Goal: Navigation & Orientation: Find specific page/section

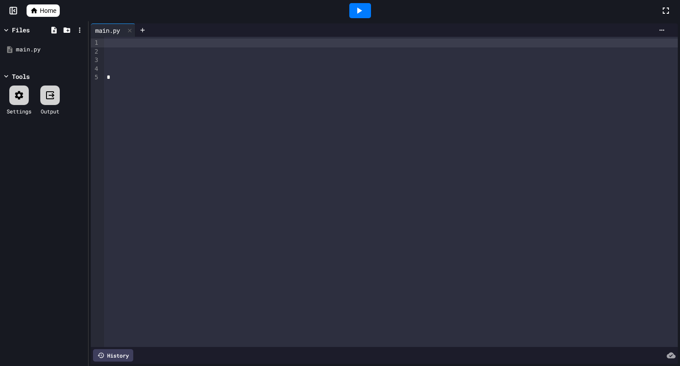
click at [47, 4] on div "Home" at bounding box center [340, 10] width 680 height 21
click at [48, 9] on span "Home" at bounding box center [48, 10] width 16 height 9
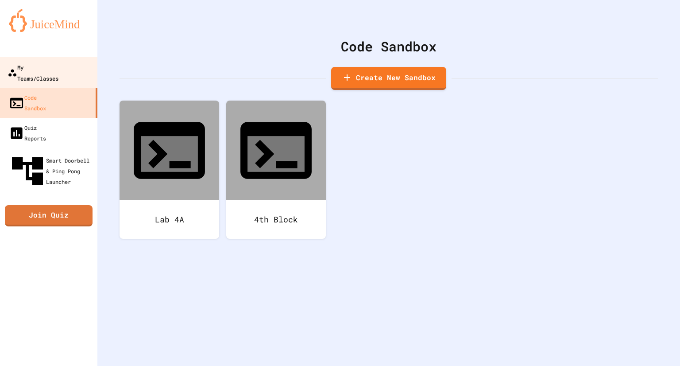
click at [58, 62] on div "My Teams/Classes" at bounding box center [33, 73] width 51 height 22
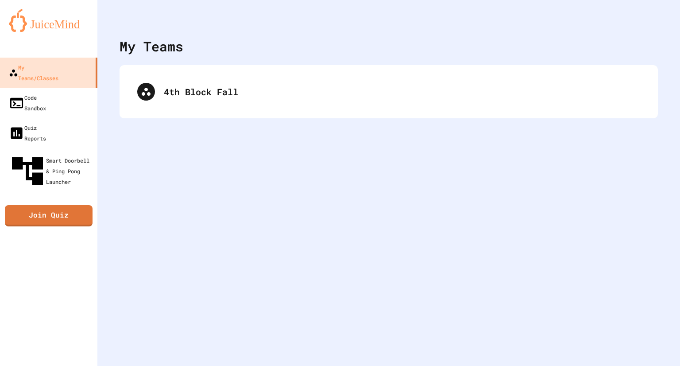
click at [138, 72] on div "4th Block Fall" at bounding box center [389, 91] width 538 height 53
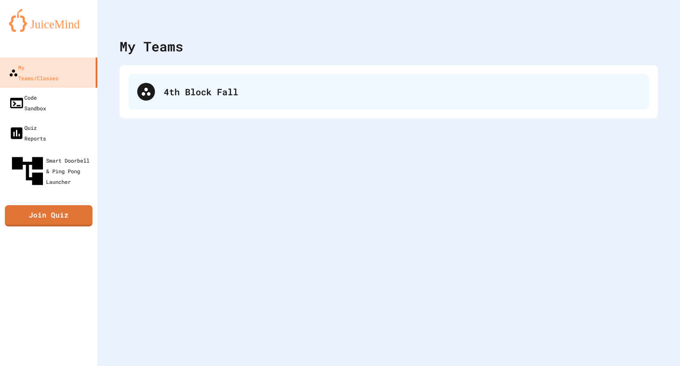
click at [147, 84] on div at bounding box center [146, 92] width 18 height 18
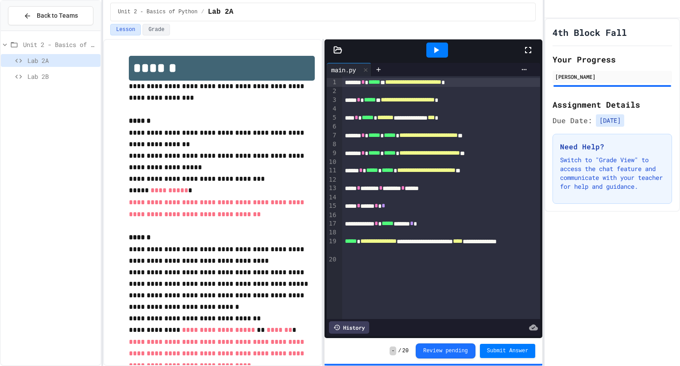
click at [60, 76] on span "Lab 2B" at bounding box center [62, 76] width 70 height 9
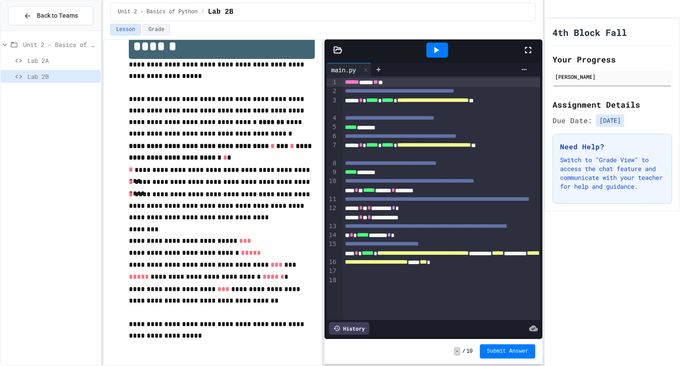
scroll to position [26, 0]
